Goal: Task Accomplishment & Management: Manage account settings

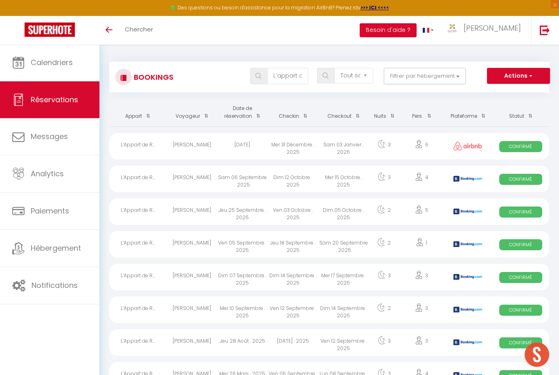
select select "not_cancelled"
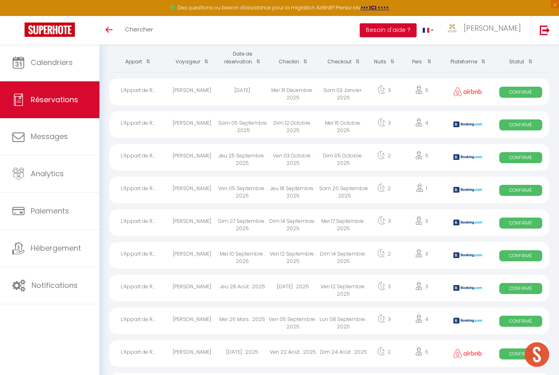
scroll to position [54, 0]
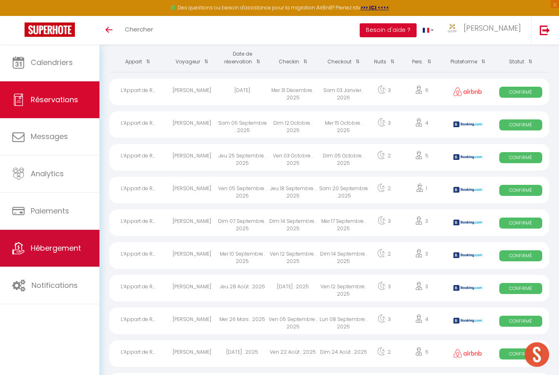
click at [23, 253] on icon at bounding box center [18, 248] width 12 height 12
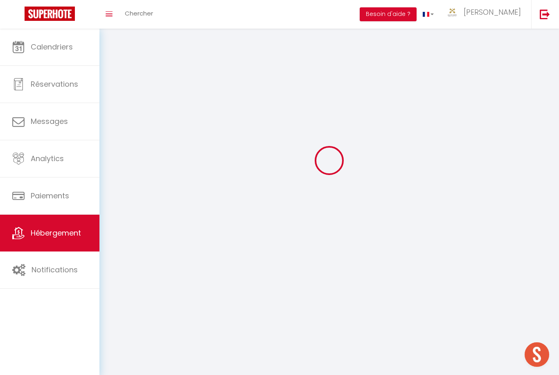
scroll to position [26, 0]
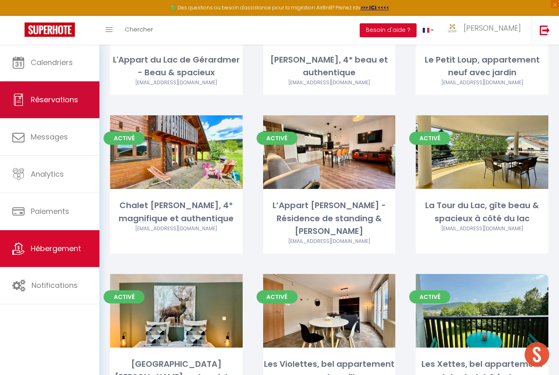
click at [70, 102] on span "Réservations" at bounding box center [54, 100] width 47 height 10
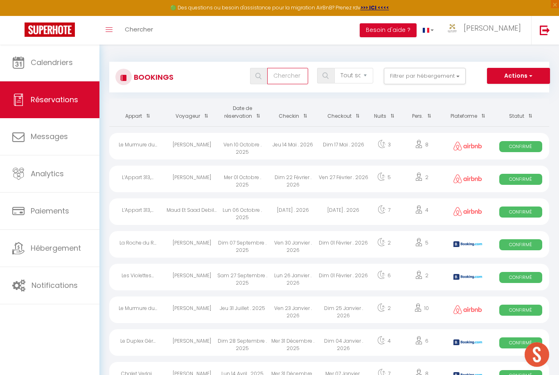
click at [288, 81] on input "text" at bounding box center [287, 76] width 41 height 16
type input "Bonheur"
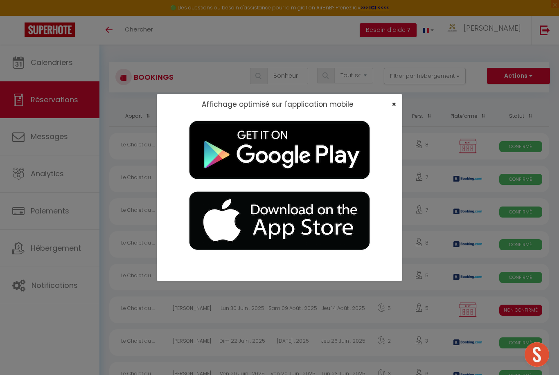
click at [396, 106] on span "×" at bounding box center [394, 104] width 5 height 10
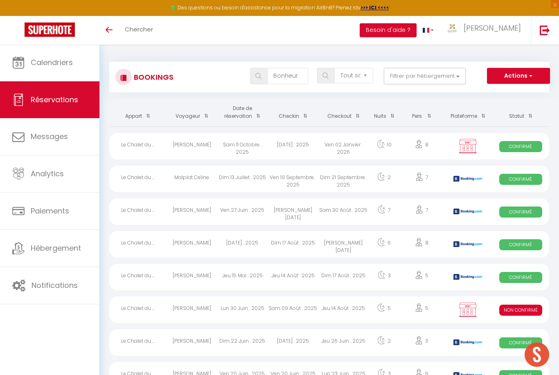
click at [363, 180] on div "Dim 21 Septembre . 2025" at bounding box center [343, 179] width 51 height 27
select select "OK"
select select "KO"
select select "0"
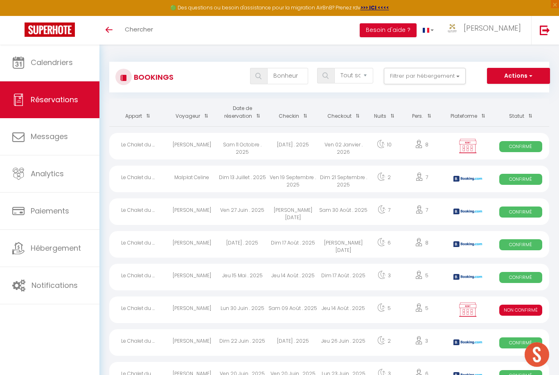
select select "1"
select select
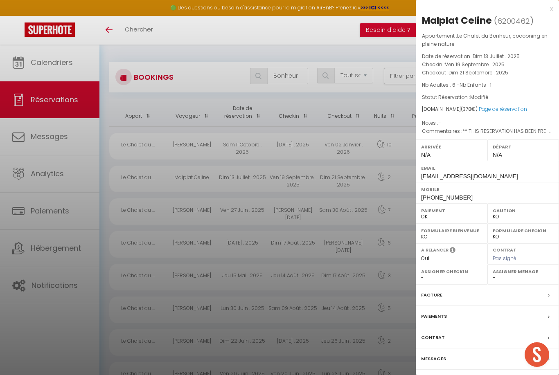
click at [362, 179] on div at bounding box center [279, 187] width 559 height 375
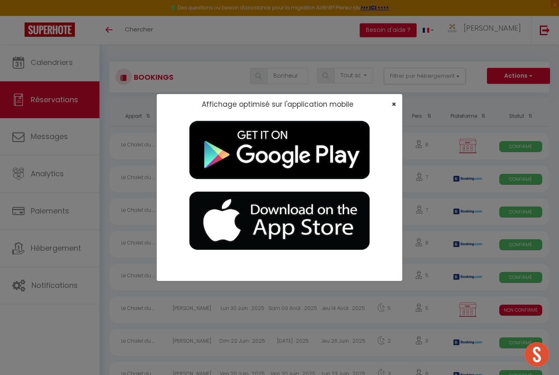
click at [396, 101] on span "×" at bounding box center [394, 104] width 5 height 10
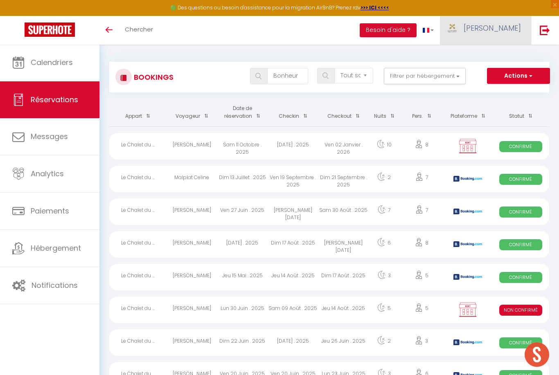
click at [513, 33] on link "[PERSON_NAME]" at bounding box center [485, 30] width 91 height 29
click at [433, 84] on div at bounding box center [279, 187] width 559 height 375
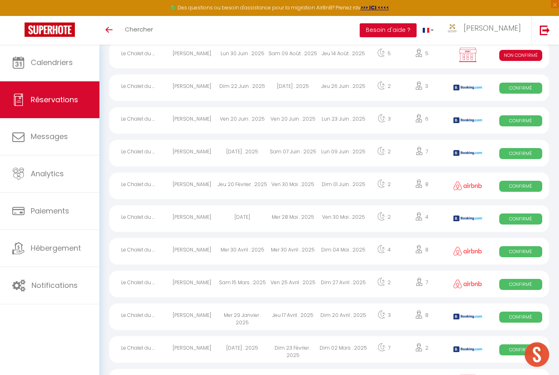
scroll to position [394, 0]
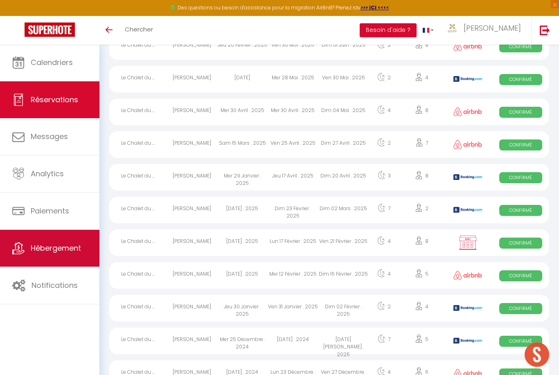
click at [36, 248] on span "Hébergement" at bounding box center [56, 248] width 50 height 10
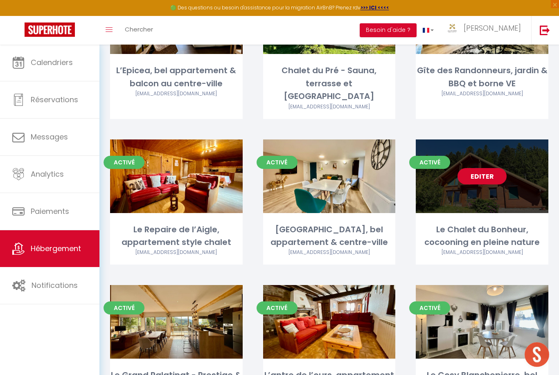
click at [495, 145] on div "Editer" at bounding box center [482, 177] width 133 height 74
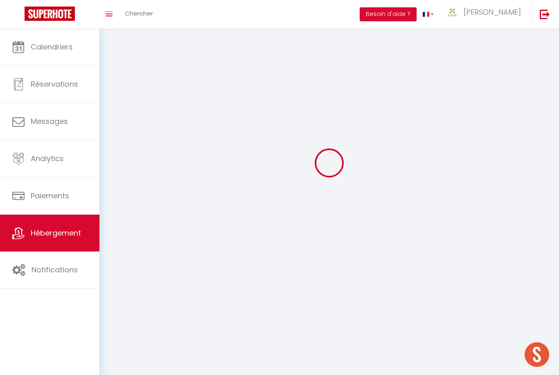
select select "28"
select select
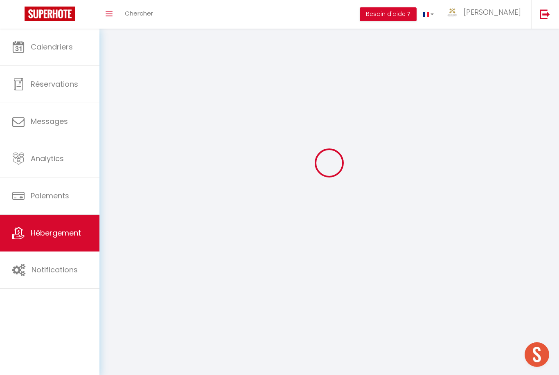
select select
checkbox input "false"
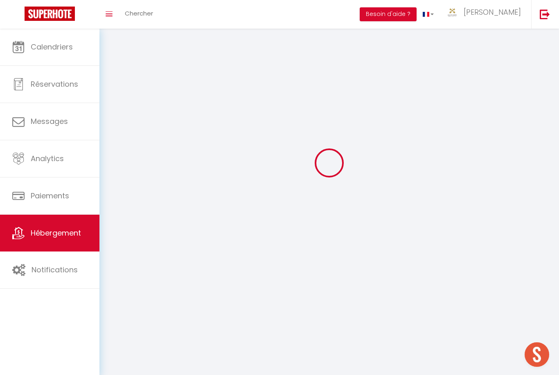
checkbox input "false"
select select
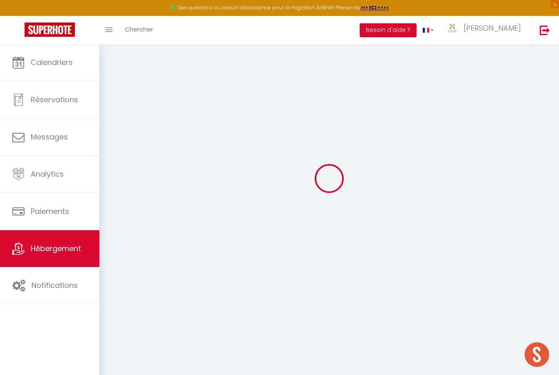
select select
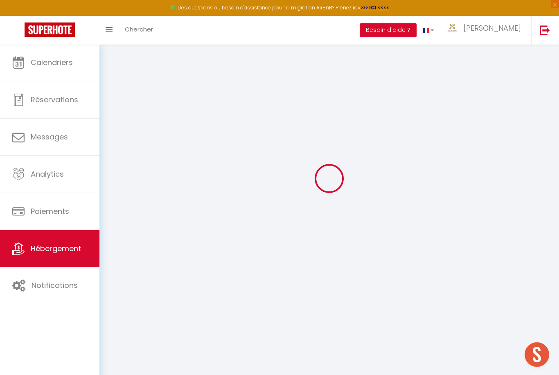
select select
checkbox input "false"
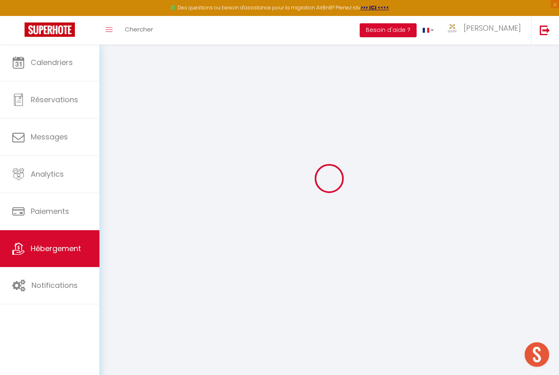
select select
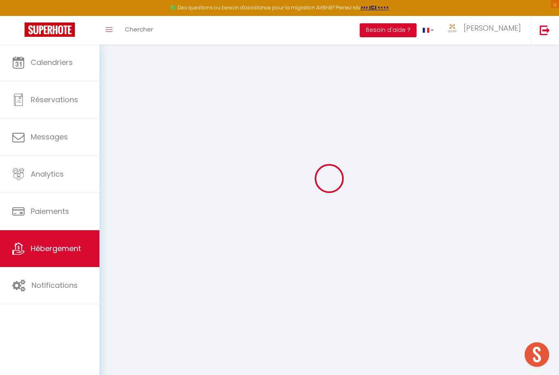
select select
checkbox input "false"
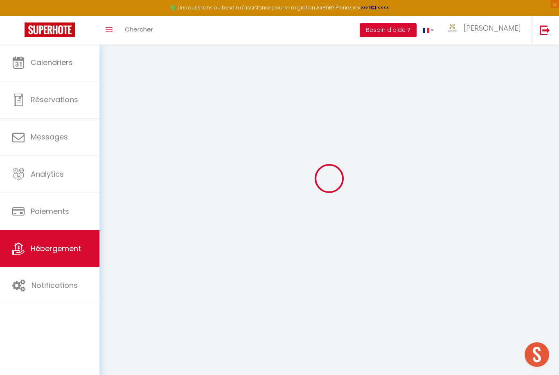
checkbox input "false"
select select
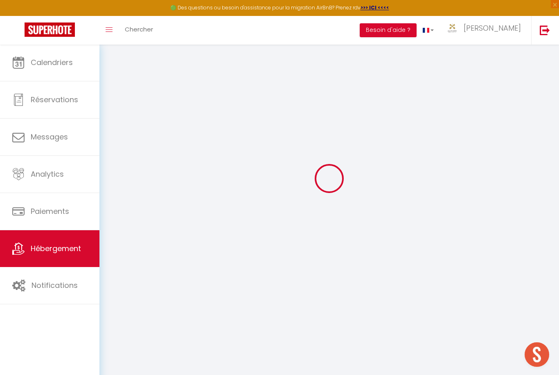
select select
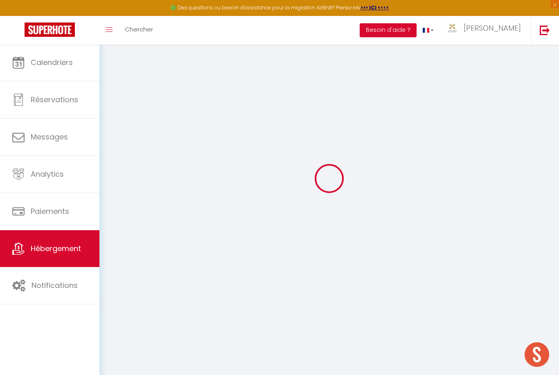
checkbox input "false"
select select
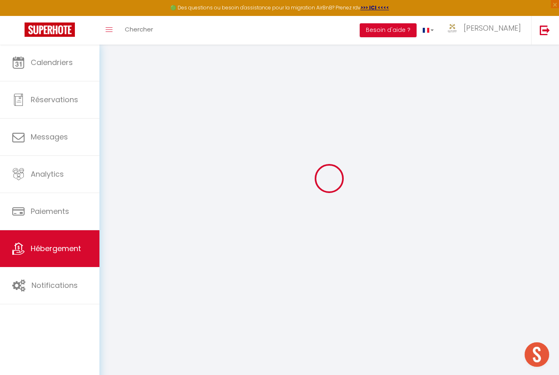
select select
type input "Le Chalet du Bonheur, cocooning en pleine nature"
type input "[PERSON_NAME]"
type input "Pierrel"
select select "houses"
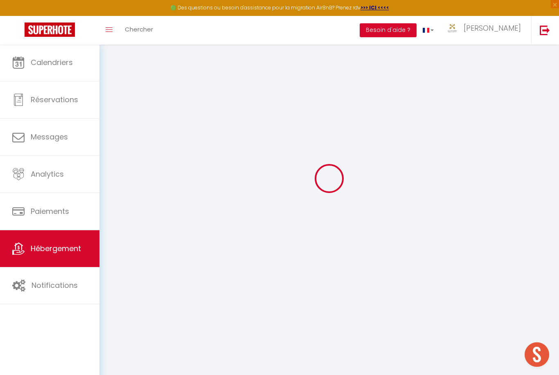
select select "8"
select select "3"
type input "200"
type input "180"
type input "2.00"
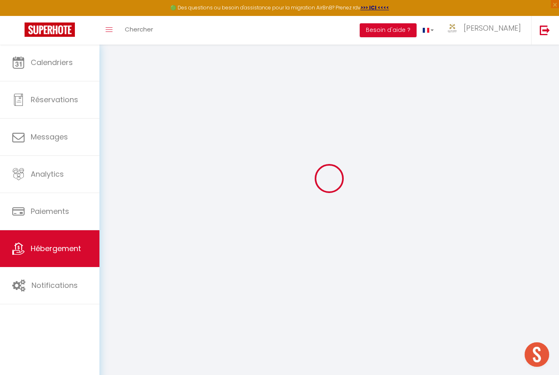
type input "1000"
select select
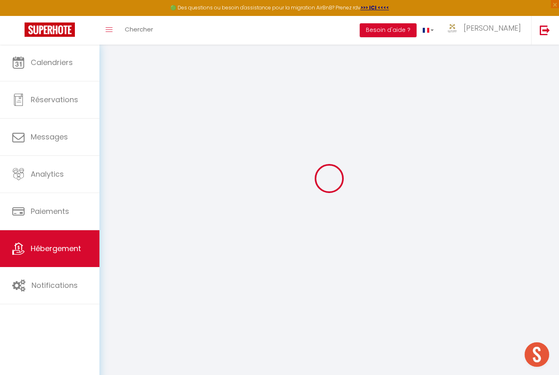
select select
type input "1663 Route du Valtin"
type input "88400"
type input "Xonrupt-Longemer"
type input "[EMAIL_ADDRESS][DOMAIN_NAME]"
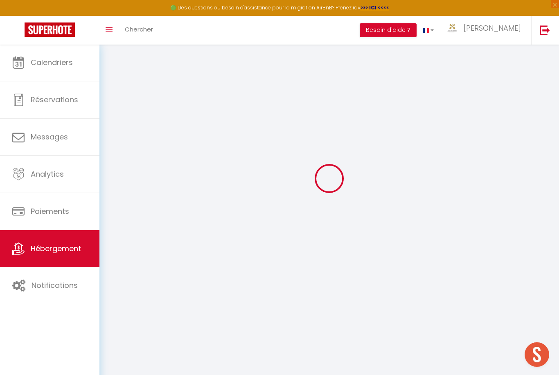
select select
checkbox input "false"
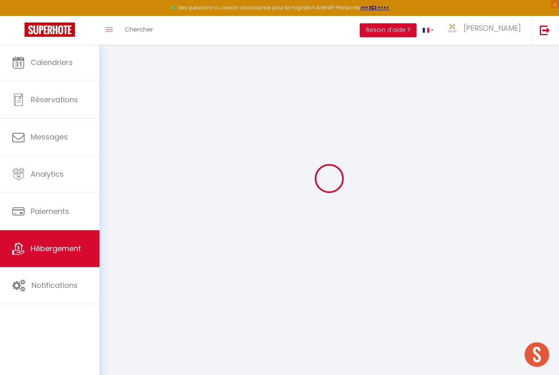
type input "0"
select select
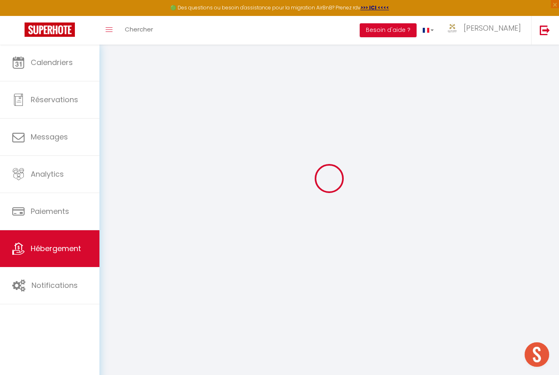
select select
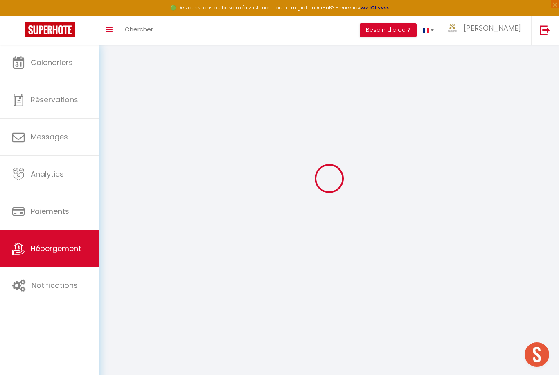
checkbox input "false"
select select "chalet"
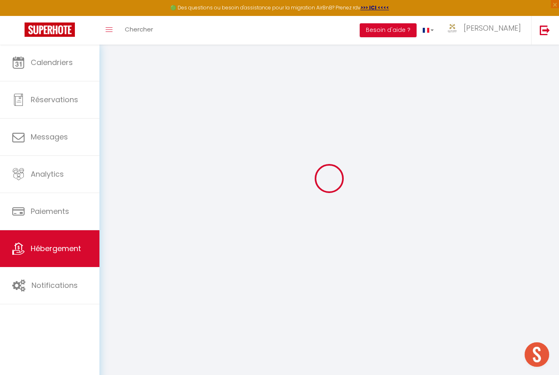
select select
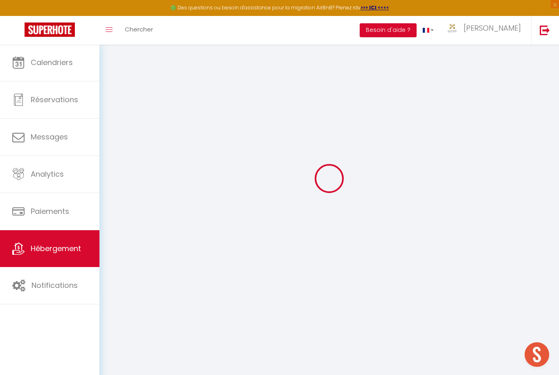
select select
checkbox input "false"
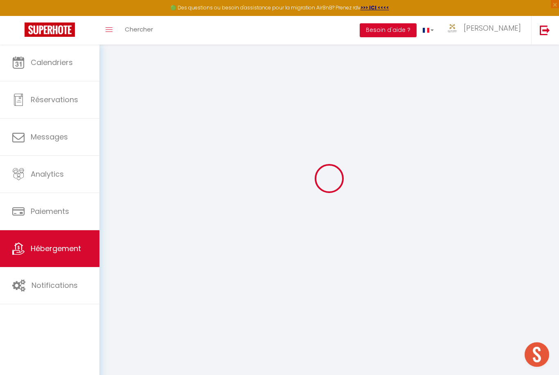
select select
checkbox input "false"
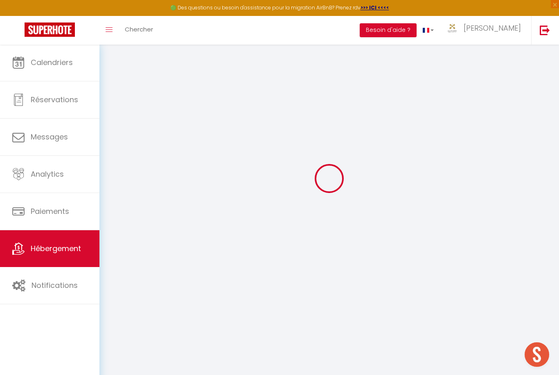
select select "17:00"
select select "20:00"
select select "10:00"
select select "30"
select select "120"
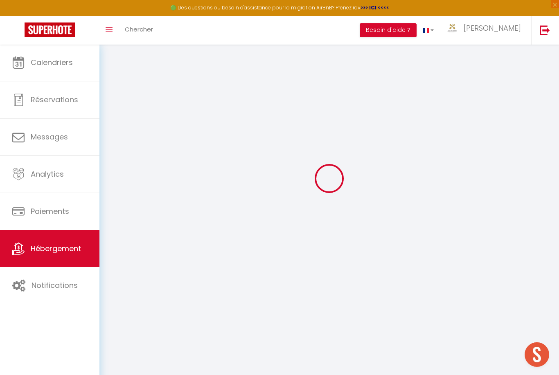
select select
checkbox input "false"
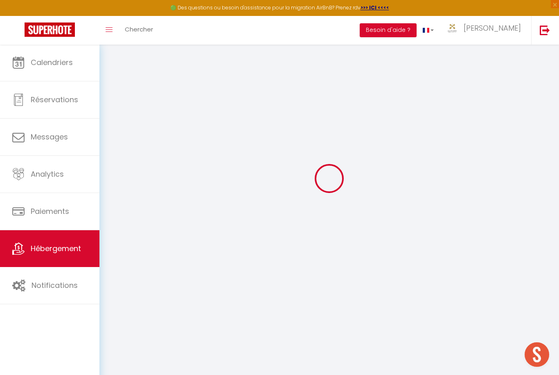
select select
checkbox input "false"
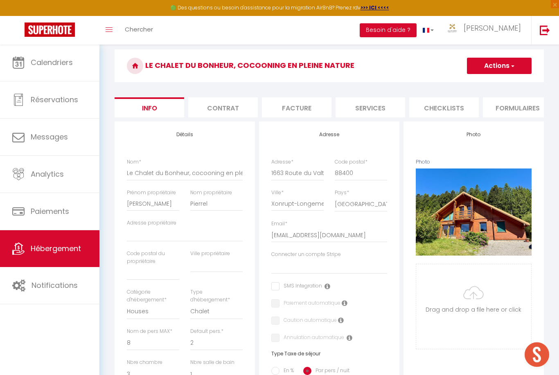
click at [518, 70] on button "Actions" at bounding box center [499, 66] width 65 height 16
click at [555, 89] on div "Retourner vers Le Chalet du Bonheur, cocooning en pleine nature Actions Enregis…" at bounding box center [328, 356] width 459 height 676
click at [512, 69] on span "button" at bounding box center [511, 66] width 5 height 8
click at [494, 101] on link "Supprimer" at bounding box center [487, 105] width 88 height 11
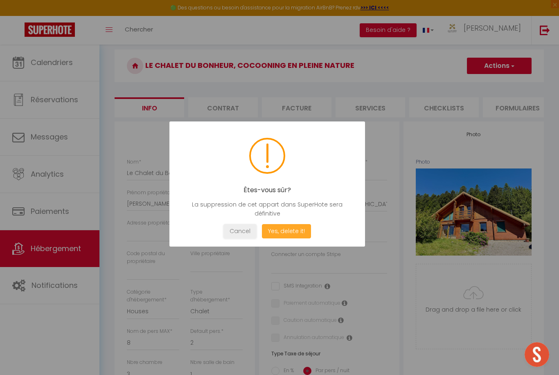
click at [305, 230] on button "Yes, delete it!" at bounding box center [286, 231] width 49 height 14
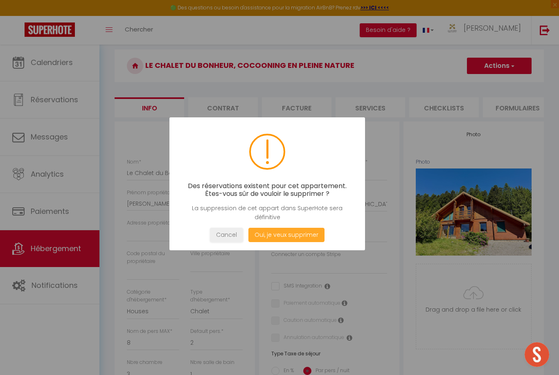
click at [313, 239] on button "Oui, je veux supprimer" at bounding box center [286, 235] width 76 height 14
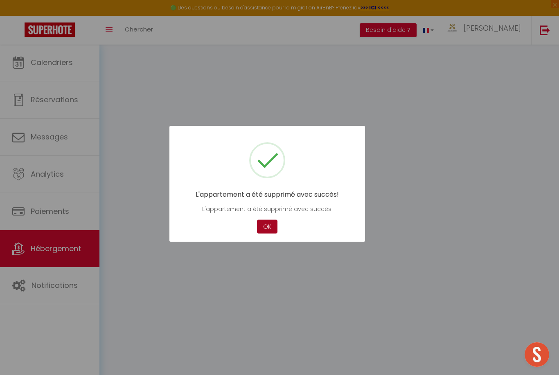
click at [270, 225] on button "OK" at bounding box center [267, 227] width 20 height 14
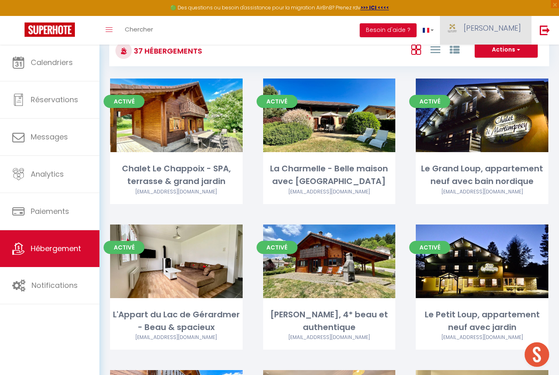
click at [511, 24] on span "[PERSON_NAME]" at bounding box center [492, 28] width 57 height 10
click at [509, 71] on link "Équipe" at bounding box center [498, 72] width 61 height 14
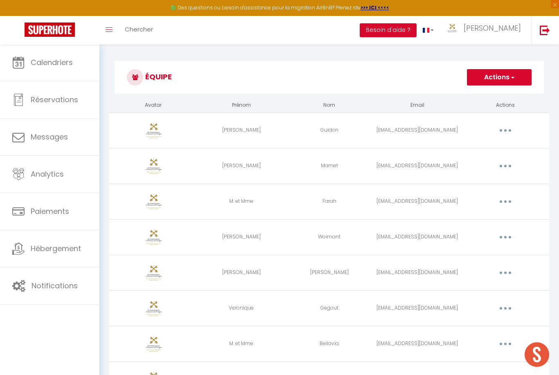
click at [507, 200] on button "button" at bounding box center [505, 201] width 23 height 13
click at [499, 232] on link "Supprimer" at bounding box center [484, 235] width 61 height 14
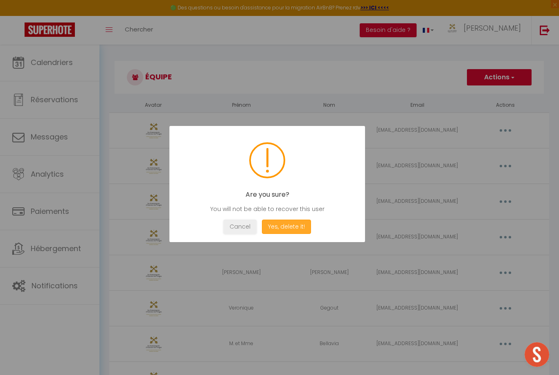
click at [301, 225] on button "Yes, delete it!" at bounding box center [286, 227] width 49 height 14
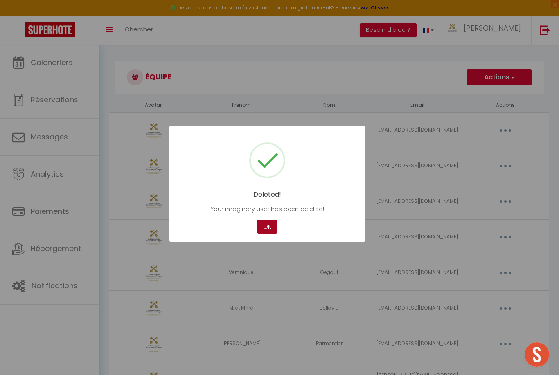
click at [269, 223] on button "OK" at bounding box center [267, 227] width 20 height 14
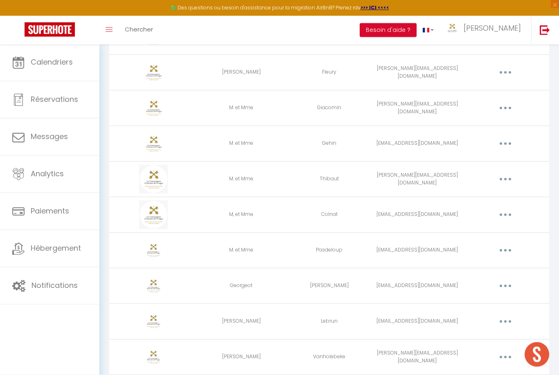
scroll to position [343, 0]
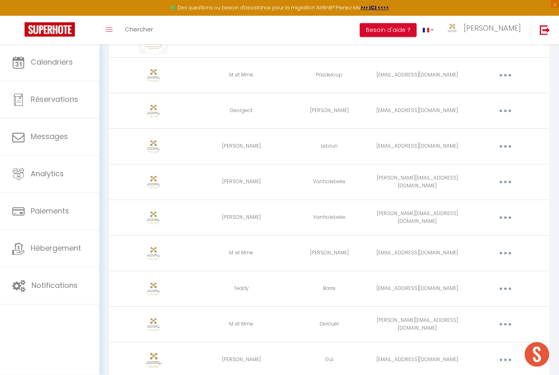
click at [508, 181] on button "button" at bounding box center [505, 182] width 23 height 13
click at [501, 213] on link "Supprimer" at bounding box center [484, 216] width 61 height 14
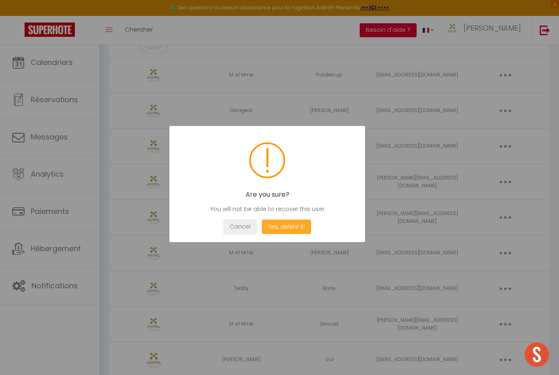
click at [309, 234] on button "Yes, delete it!" at bounding box center [286, 227] width 49 height 14
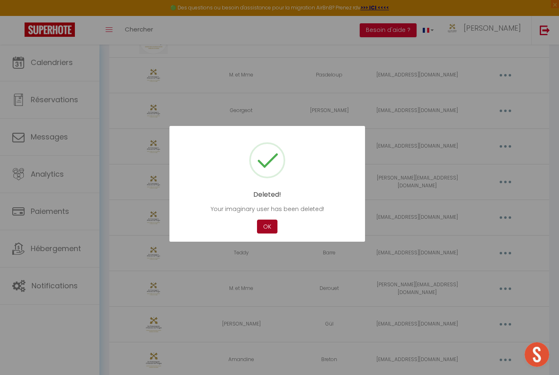
click at [266, 234] on button "OK" at bounding box center [267, 227] width 20 height 14
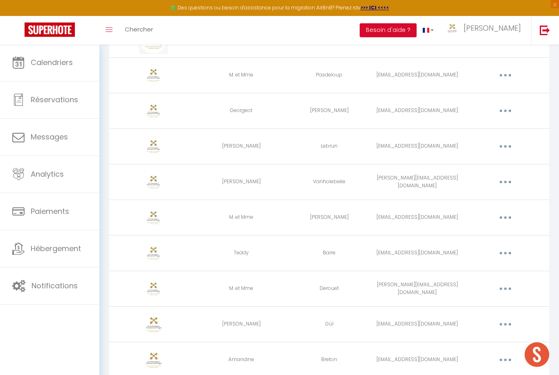
click at [509, 181] on button "button" at bounding box center [505, 182] width 23 height 13
click at [495, 214] on link "Supprimer" at bounding box center [484, 216] width 61 height 14
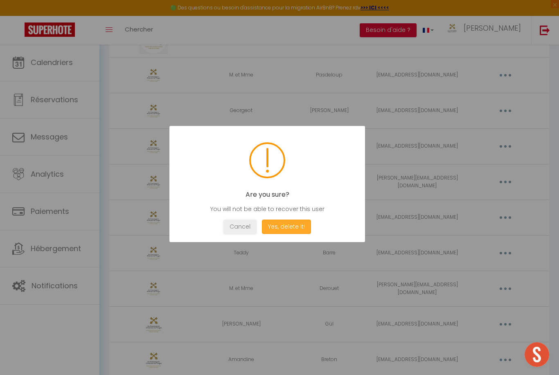
click at [302, 234] on button "Yes, delete it!" at bounding box center [286, 227] width 49 height 14
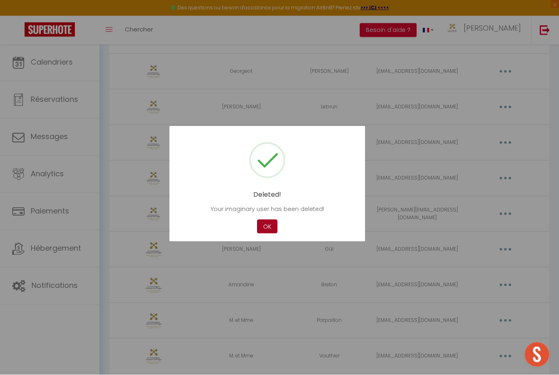
scroll to position [558, 0]
click at [268, 234] on button "OK" at bounding box center [267, 227] width 20 height 14
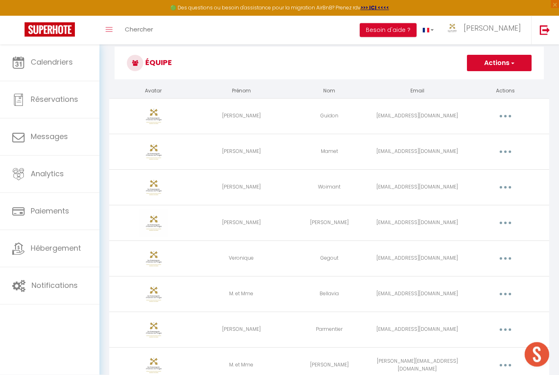
scroll to position [9, 0]
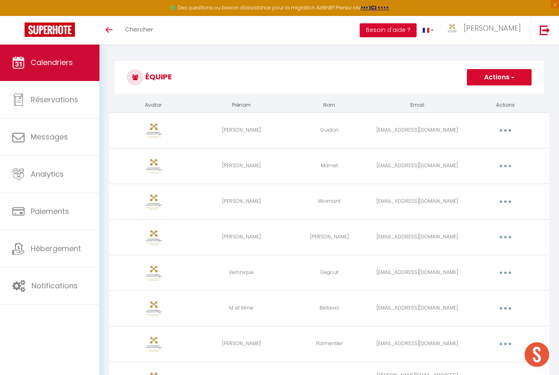
click at [50, 59] on span "Calendriers" at bounding box center [52, 62] width 42 height 10
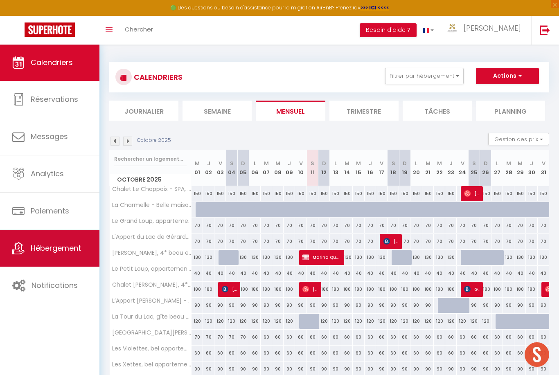
click at [68, 242] on link "Hébergement" at bounding box center [49, 248] width 99 height 37
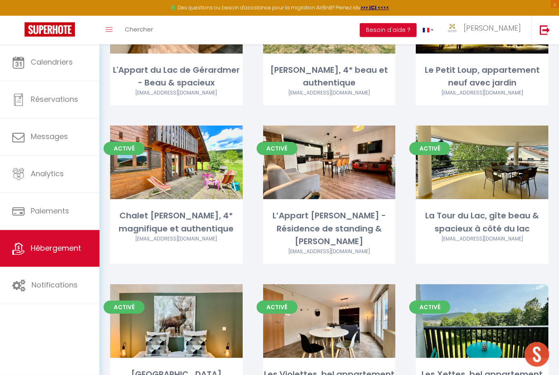
scroll to position [241, 0]
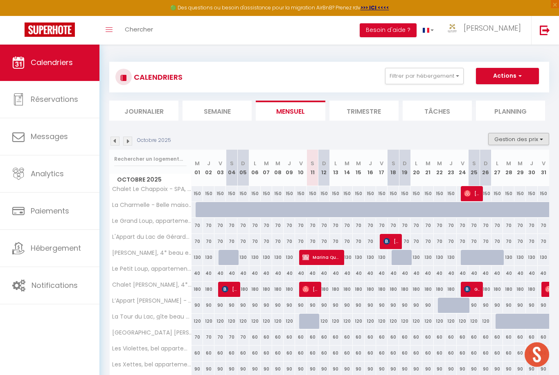
click at [523, 138] on button "Gestion des prix" at bounding box center [518, 139] width 61 height 12
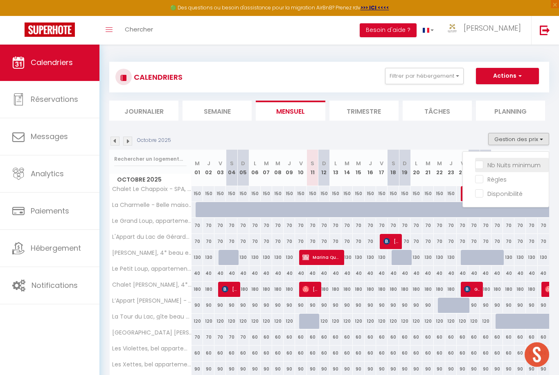
click at [518, 168] on input "Nb Nuits minimum" at bounding box center [512, 164] width 74 height 8
checkbox input "true"
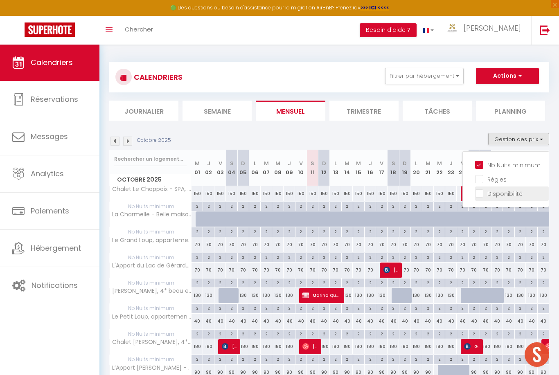
click at [503, 194] on input "Disponibilité" at bounding box center [512, 193] width 74 height 8
checkbox input "true"
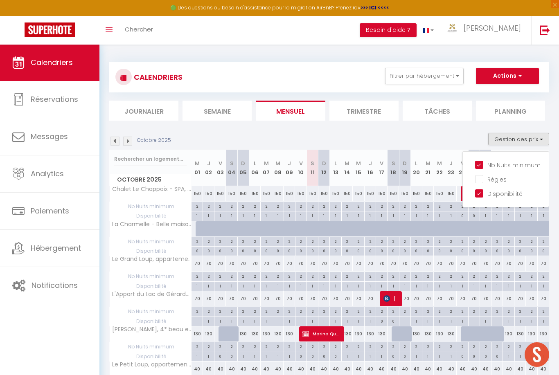
click at [461, 122] on div at bounding box center [279, 187] width 559 height 375
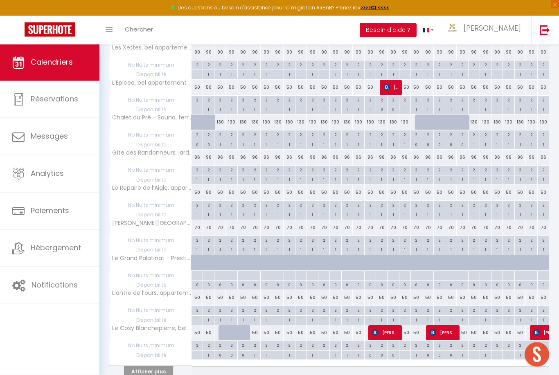
scroll to position [534, 0]
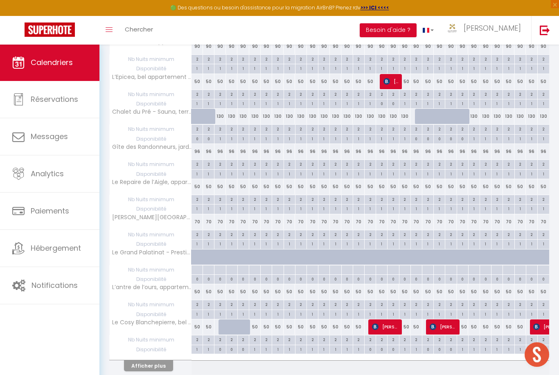
click at [165, 361] on button "Afficher plus" at bounding box center [148, 365] width 49 height 11
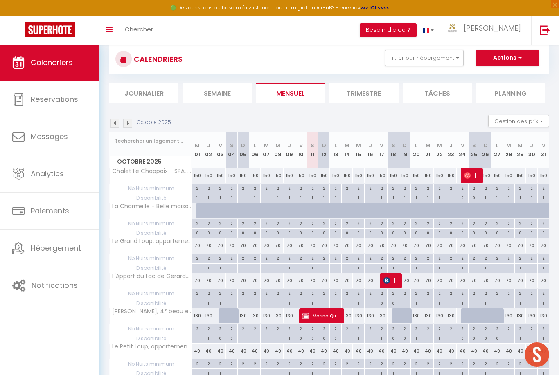
scroll to position [0, 0]
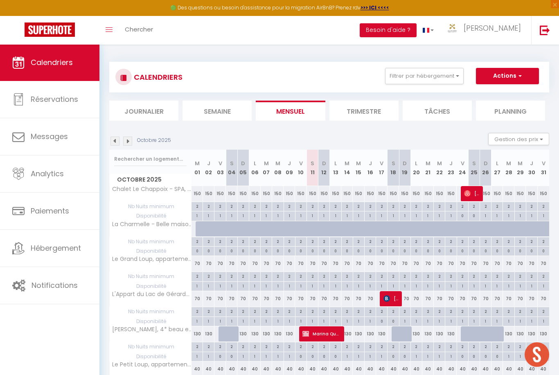
click at [131, 137] on img at bounding box center [127, 141] width 9 height 9
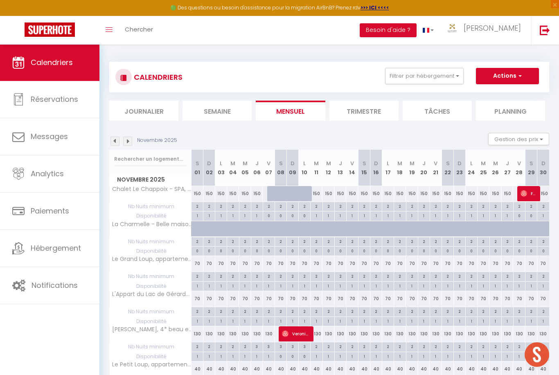
click at [119, 140] on img at bounding box center [114, 141] width 9 height 9
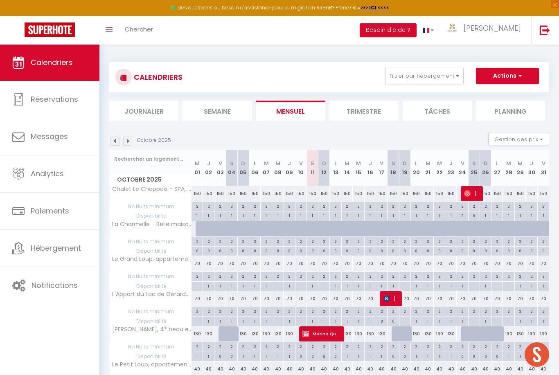
click at [129, 138] on img at bounding box center [127, 141] width 9 height 9
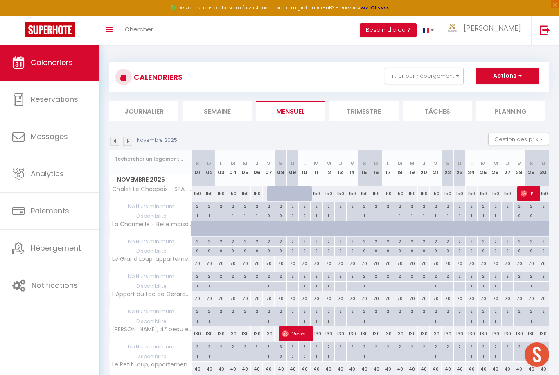
click at [126, 144] on img at bounding box center [127, 141] width 9 height 9
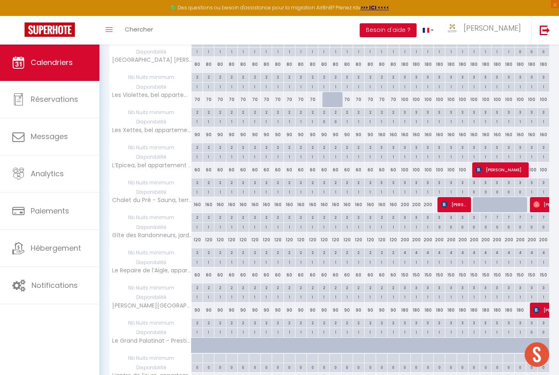
scroll to position [534, 0]
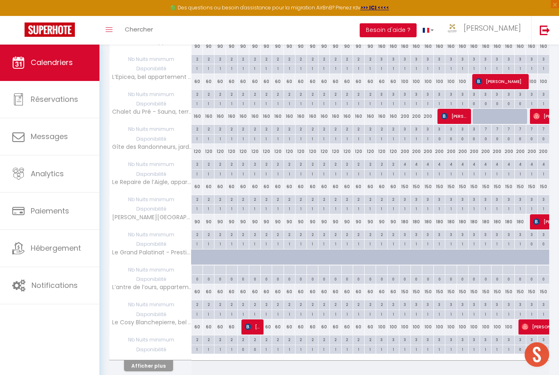
click at [135, 364] on button "Afficher plus" at bounding box center [148, 365] width 49 height 11
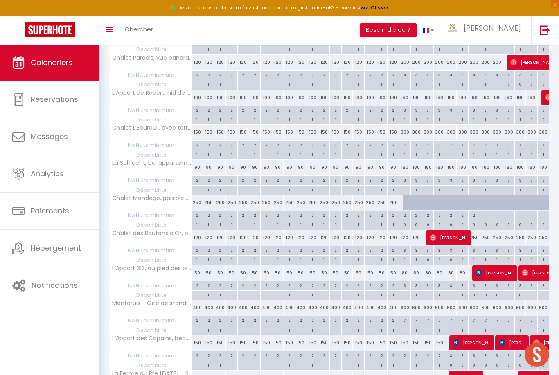
scroll to position [1079, 0]
click at [404, 141] on div "7" at bounding box center [404, 145] width 11 height 8
type input "7"
type input "Ven 19 Décembre 2025"
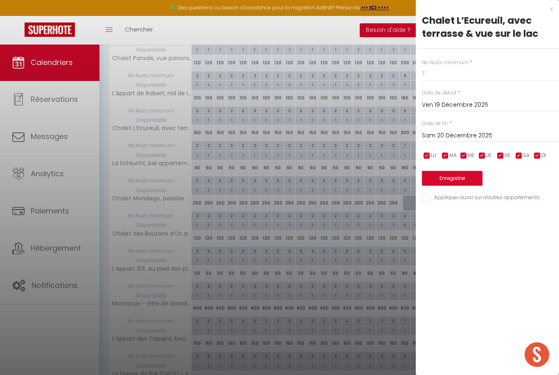
click at [498, 137] on input "Sam 20 Décembre 2025" at bounding box center [490, 136] width 137 height 11
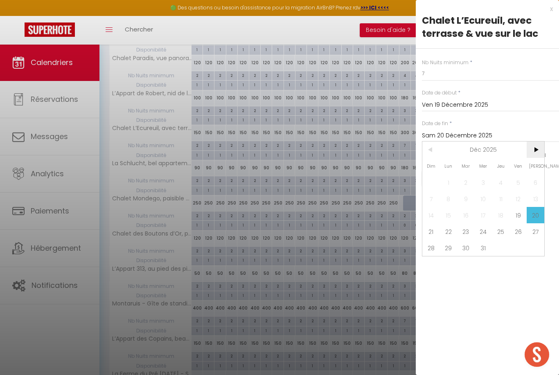
click at [536, 153] on span ">" at bounding box center [536, 150] width 18 height 16
click at [539, 185] on span "3" at bounding box center [536, 182] width 18 height 16
type input "[PERSON_NAME] 03 Janvier 2026"
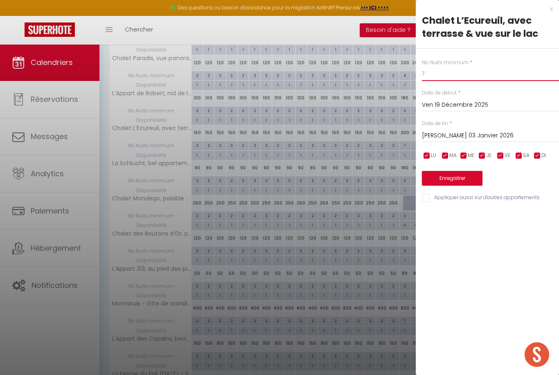
click at [522, 74] on input "7" at bounding box center [490, 73] width 137 height 15
type input "3"
click at [471, 183] on button "Enregistrer" at bounding box center [452, 178] width 61 height 15
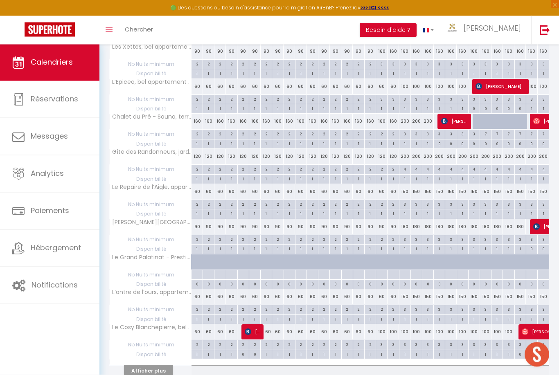
scroll to position [534, 0]
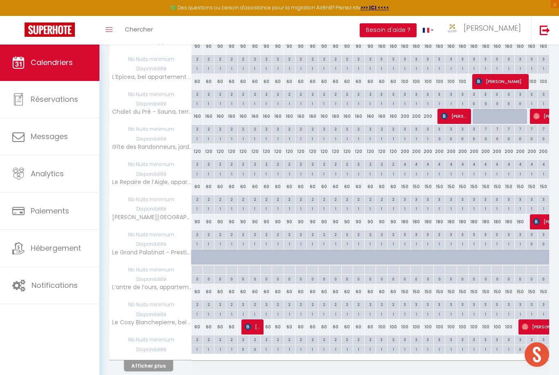
click at [138, 360] on button "Afficher plus" at bounding box center [148, 365] width 49 height 11
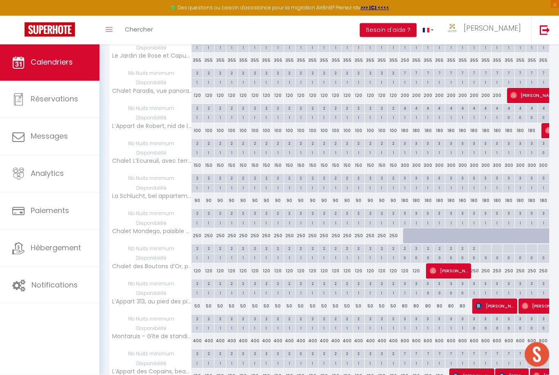
scroll to position [1047, 0]
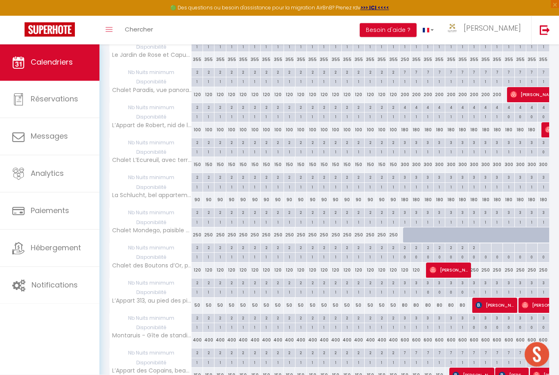
click at [406, 158] on div "300" at bounding box center [404, 165] width 11 height 15
type input "300"
type input "Ven 19 Décembre 2025"
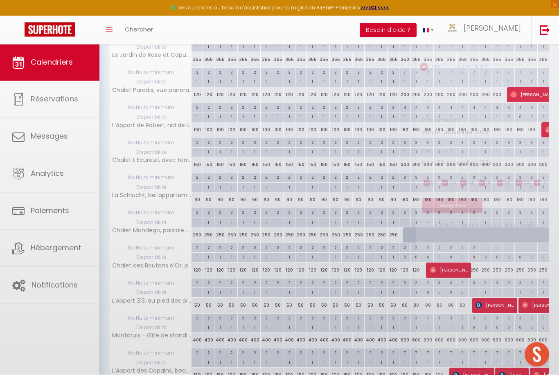
scroll to position [1047, 0]
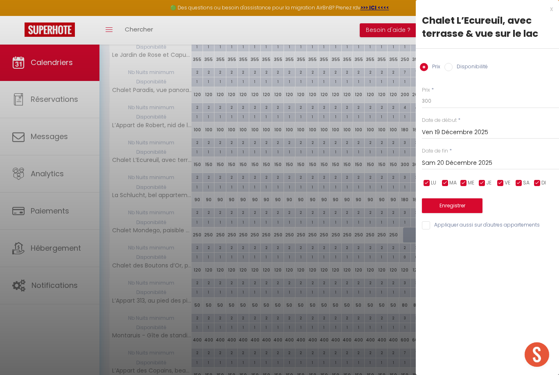
click at [486, 162] on input "Sam 20 Décembre 2025" at bounding box center [490, 163] width 137 height 11
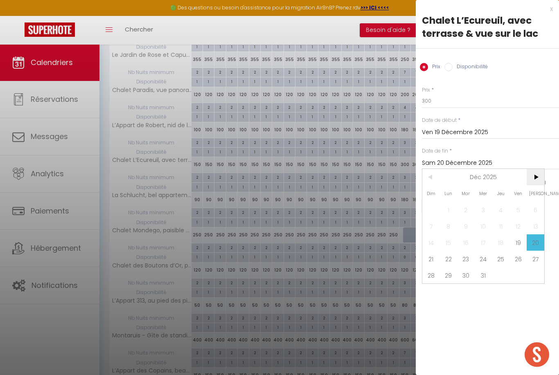
click at [531, 180] on span ">" at bounding box center [536, 177] width 18 height 16
click at [534, 180] on span ">" at bounding box center [536, 177] width 18 height 16
click at [433, 185] on span "<" at bounding box center [431, 177] width 18 height 16
click at [532, 214] on span "3" at bounding box center [536, 210] width 18 height 16
type input "[PERSON_NAME] 03 Janvier 2026"
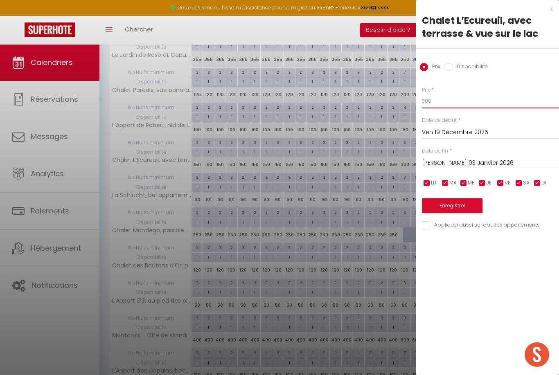
click at [484, 97] on input "300" at bounding box center [490, 101] width 137 height 15
type input "350"
click at [465, 209] on button "Enregistrer" at bounding box center [452, 205] width 61 height 15
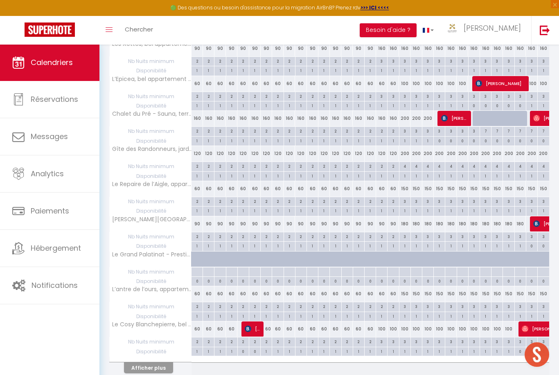
scroll to position [534, 0]
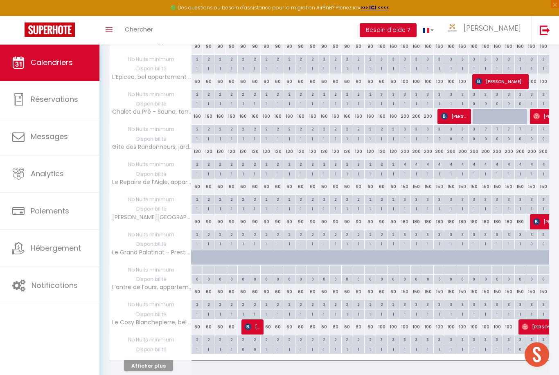
click at [48, 245] on span "Hébergement" at bounding box center [56, 248] width 50 height 10
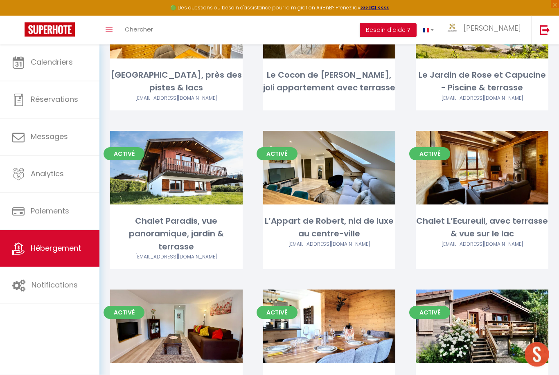
scroll to position [1339, 0]
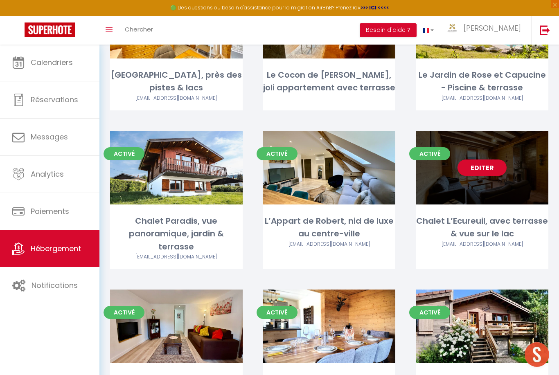
click at [490, 160] on link "Editer" at bounding box center [481, 168] width 49 height 16
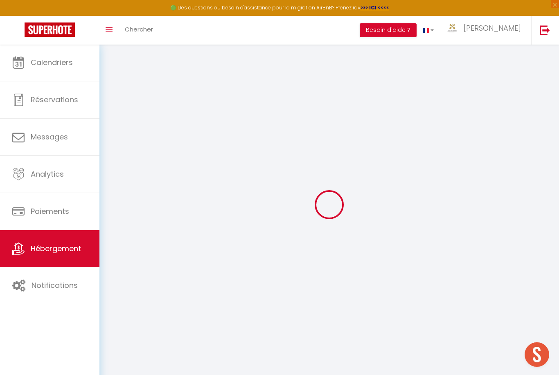
select select "+ 25 %"
select select "+ 10 %"
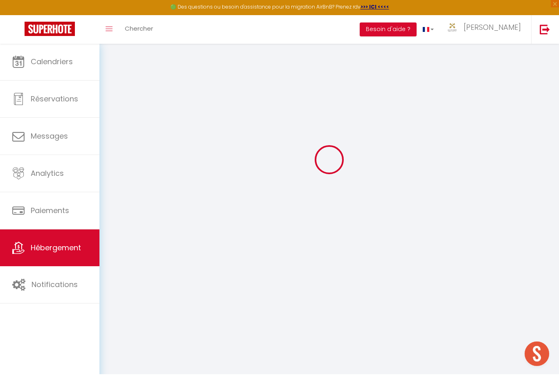
select select "3661-1406059574463725583"
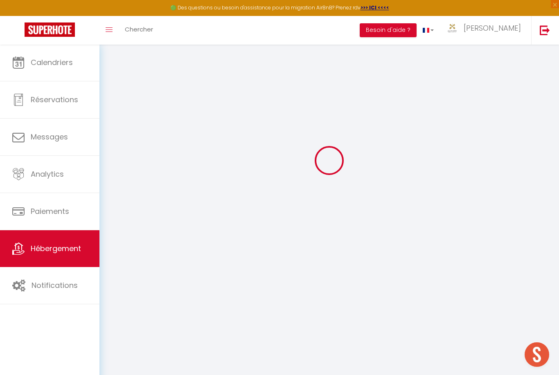
select select
checkbox input "false"
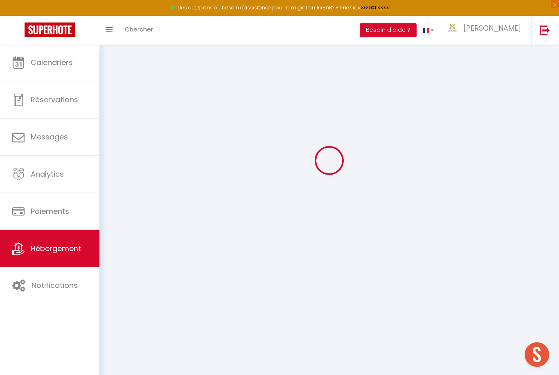
select select "EUR"
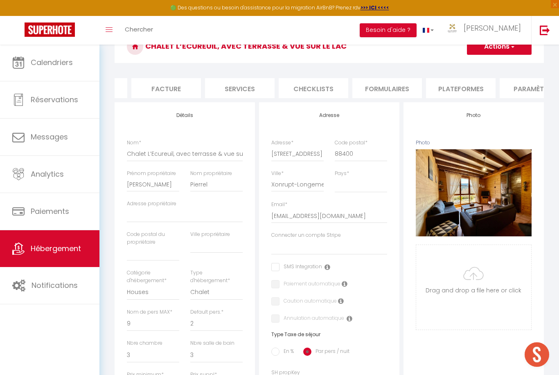
scroll to position [0, 200]
click at [477, 95] on li "Paramètres" at bounding box center [465, 88] width 70 height 20
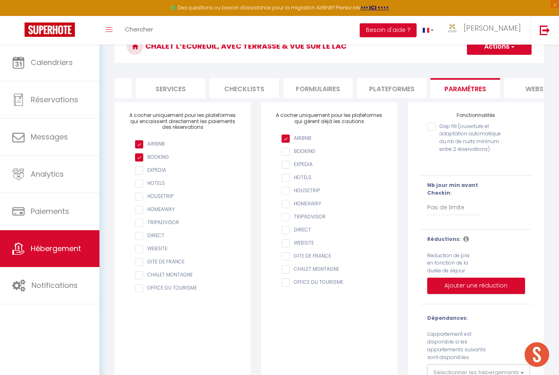
click at [404, 86] on li "Plateformes" at bounding box center [392, 88] width 70 height 20
select select
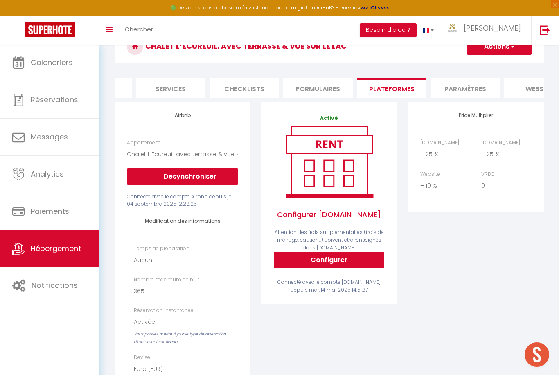
click at [516, 52] on button "Actions" at bounding box center [499, 46] width 65 height 16
click at [504, 67] on link "Enregistrer" at bounding box center [498, 64] width 65 height 11
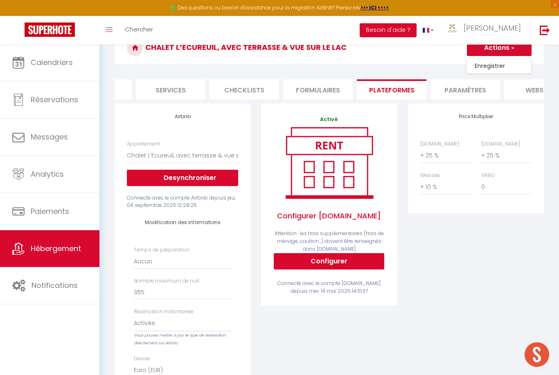
select select "EUR"
select select
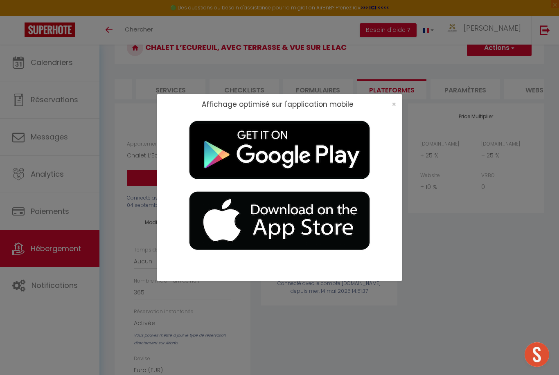
scroll to position [0, 0]
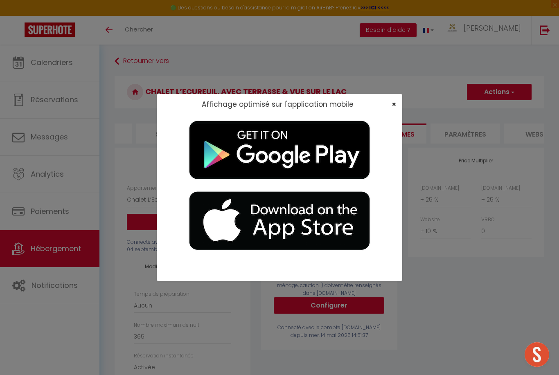
click at [396, 109] on span "×" at bounding box center [394, 104] width 5 height 10
